Goal: Find contact information: Find contact information

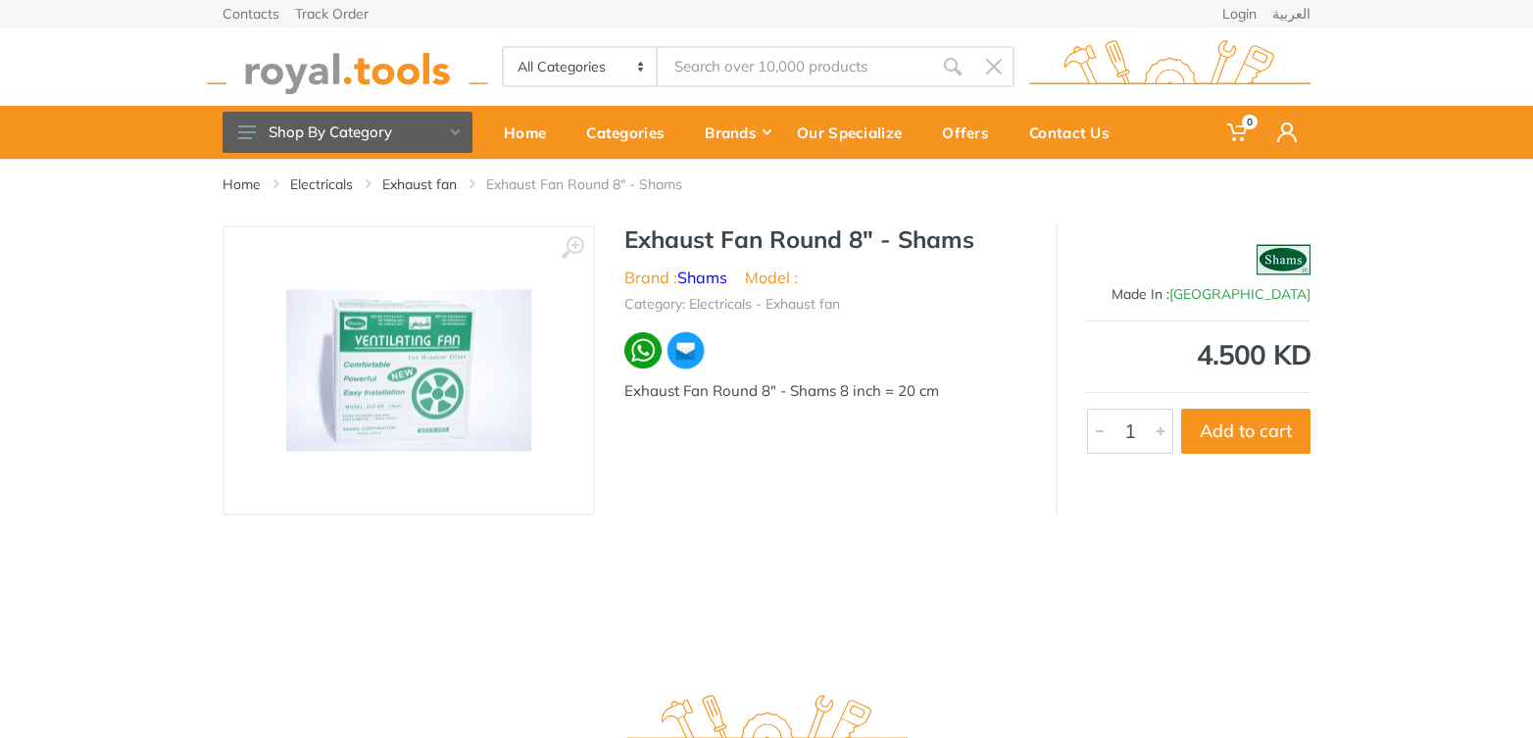
click at [388, 70] on img at bounding box center [347, 67] width 281 height 54
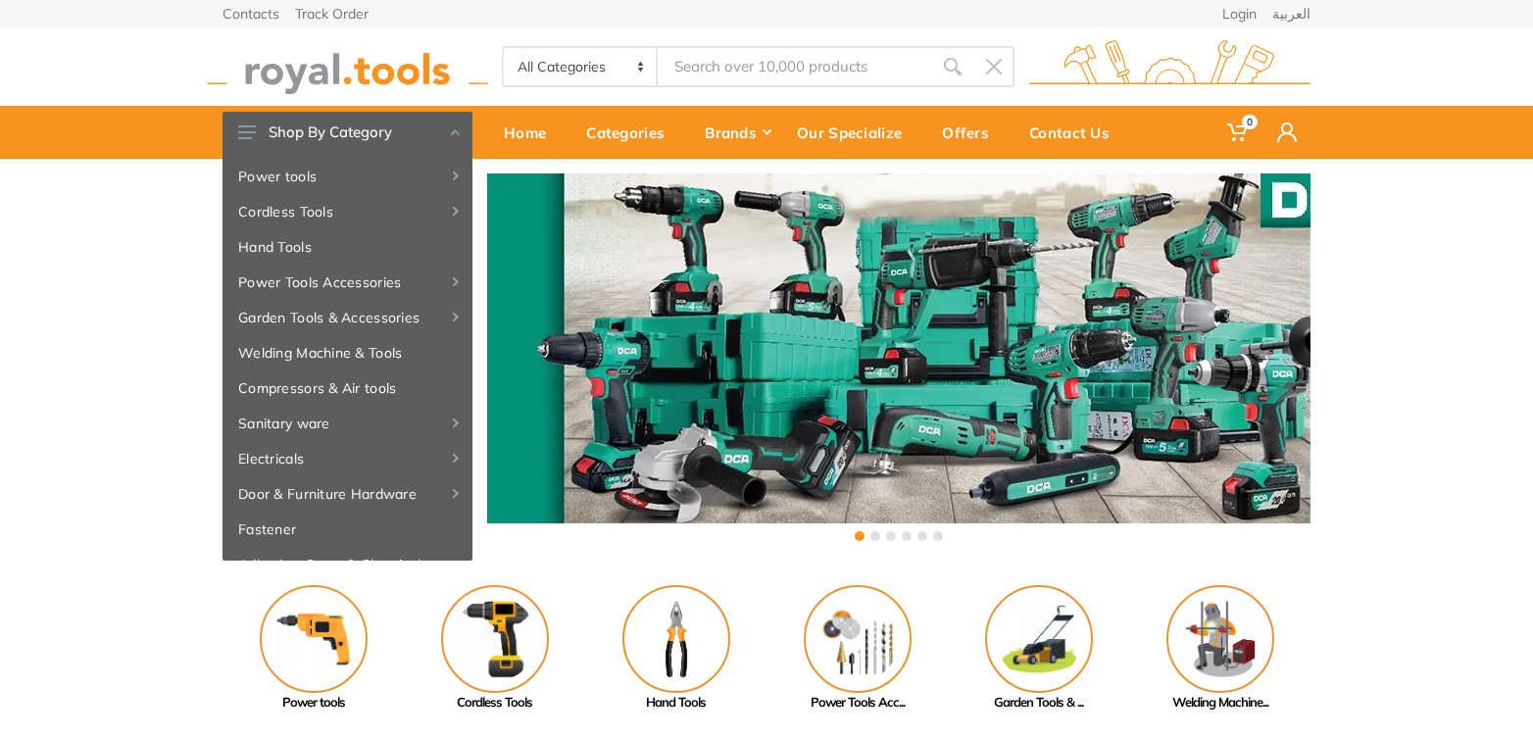
click at [1387, 422] on div "‹ ›" at bounding box center [766, 360] width 1533 height 402
click at [1041, 129] on div "Contact Us" at bounding box center [1075, 132] width 121 height 41
